Goal: Book appointment/travel/reservation

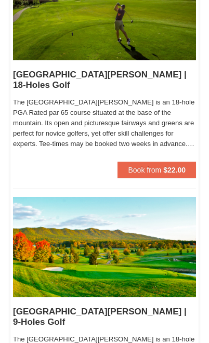
scroll to position [429, 0]
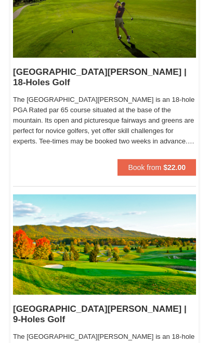
click at [171, 83] on h5 "[GEOGRAPHIC_DATA][PERSON_NAME] | 18-Holes [GEOGRAPHIC_DATA][PERSON_NAME]" at bounding box center [104, 77] width 183 height 21
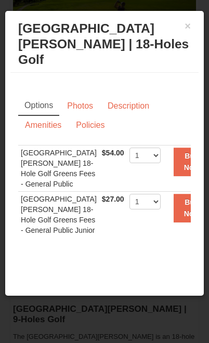
click at [57, 236] on td "[GEOGRAPHIC_DATA][PERSON_NAME] 18-Hole Golf Greens Fees - General Public Junior" at bounding box center [58, 215] width 81 height 46
click at [94, 115] on link "Policies" at bounding box center [90, 125] width 42 height 20
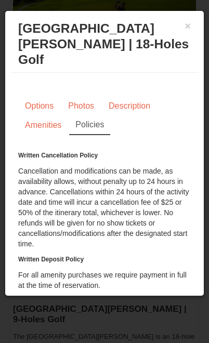
scroll to position [0, 0]
click at [46, 115] on link "Amenities" at bounding box center [43, 125] width 50 height 20
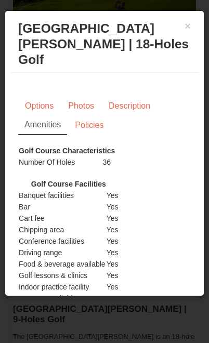
click at [125, 96] on link "Description" at bounding box center [129, 106] width 55 height 20
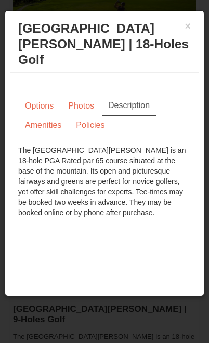
click at [87, 96] on link "Photos" at bounding box center [80, 106] width 39 height 20
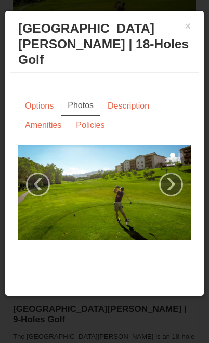
click at [41, 96] on link "Options" at bounding box center [39, 106] width 42 height 20
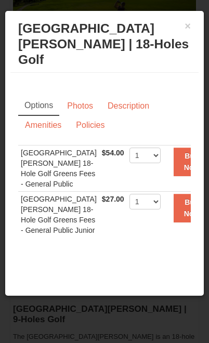
click at [184, 33] on button "×" at bounding box center [187, 26] width 17 height 21
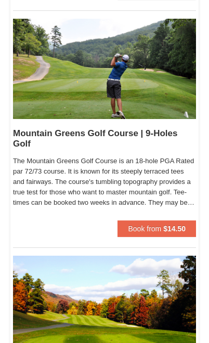
scroll to position [1561, 0]
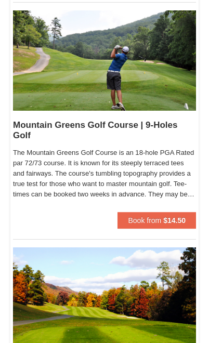
click at [170, 219] on strong "$14.50" at bounding box center [174, 220] width 22 height 8
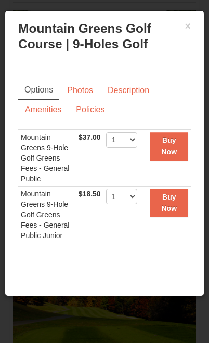
click at [144, 325] on div "Mountain Greens Golf Course" at bounding box center [104, 315] width 188 height 26
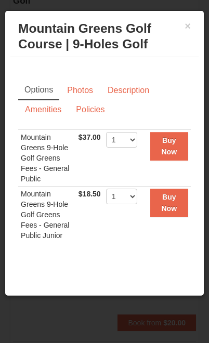
scroll to position [1697, 0]
click at [139, 296] on div "× Mountain Greens Golf Course | 9-Holes [GEOGRAPHIC_DATA] Options Photos Descri…" at bounding box center [105, 153] width 200 height 286
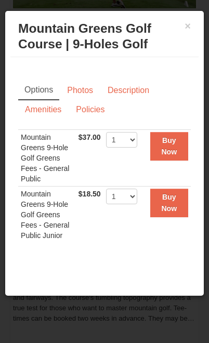
click at [184, 28] on button "×" at bounding box center [187, 26] width 17 height 21
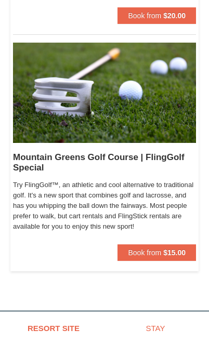
scroll to position [2032, 0]
